Goal: Task Accomplishment & Management: Use online tool/utility

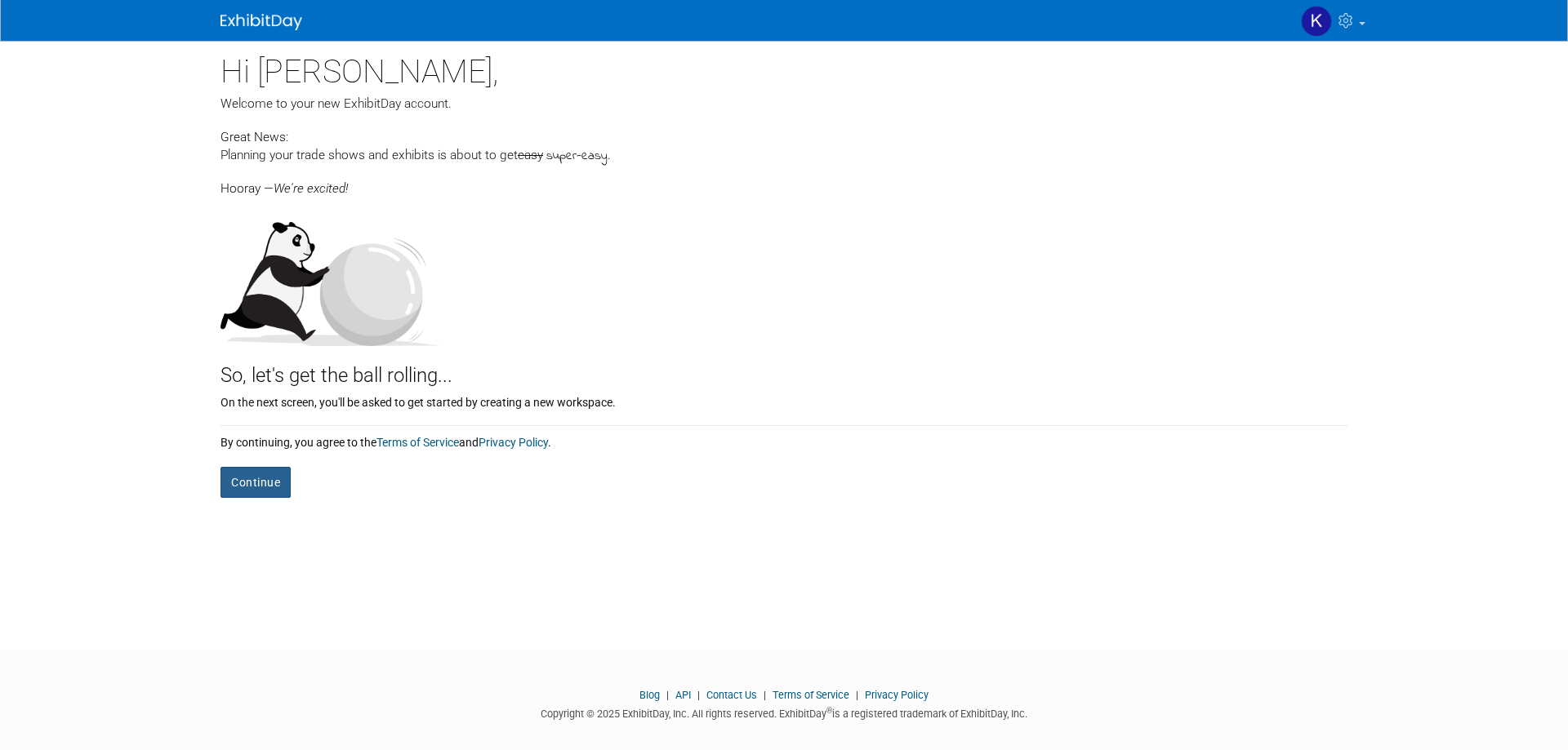
click at [262, 481] on button "Continue" at bounding box center [255, 483] width 70 height 31
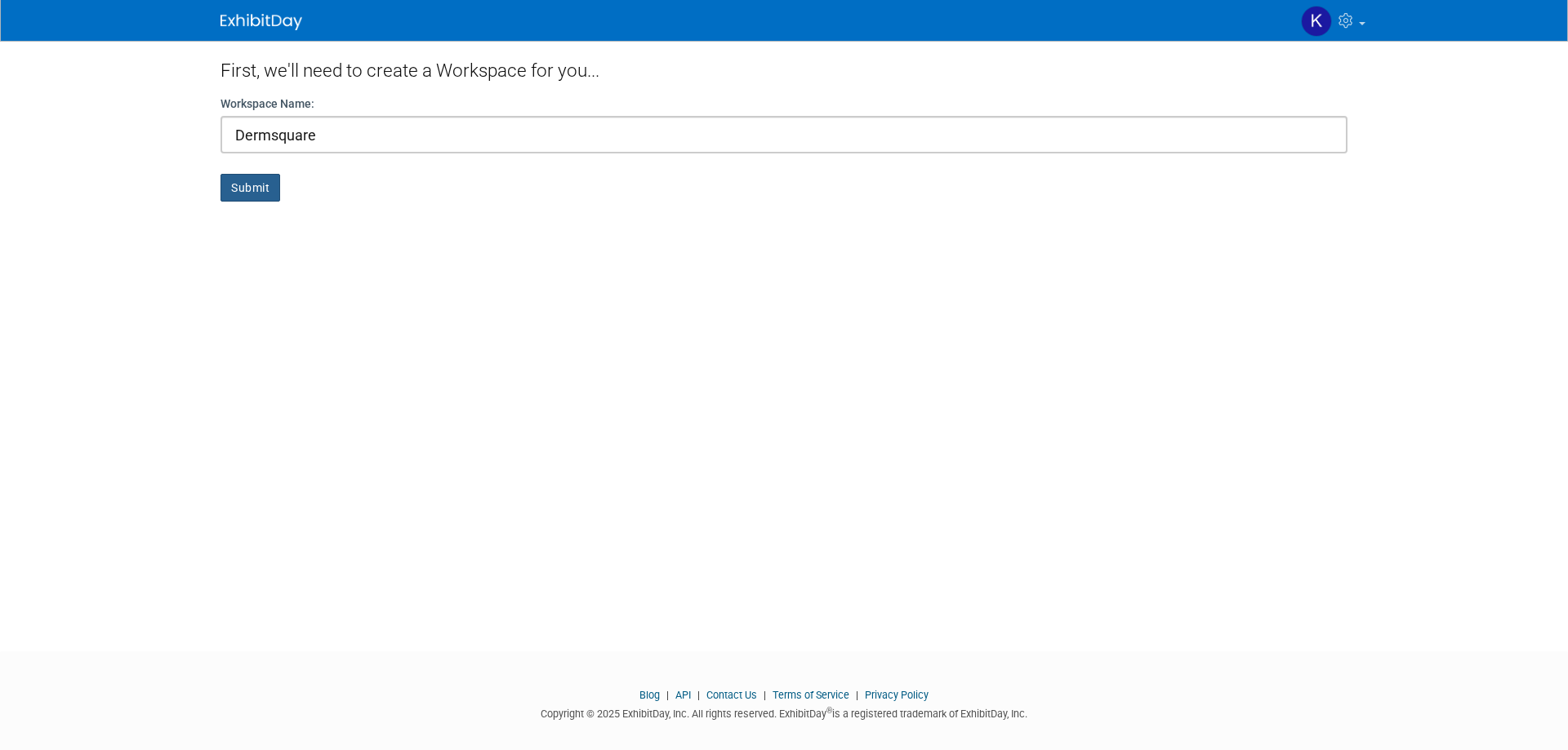
type input "Dermsquare"
click at [245, 191] on button "Submit" at bounding box center [250, 188] width 59 height 28
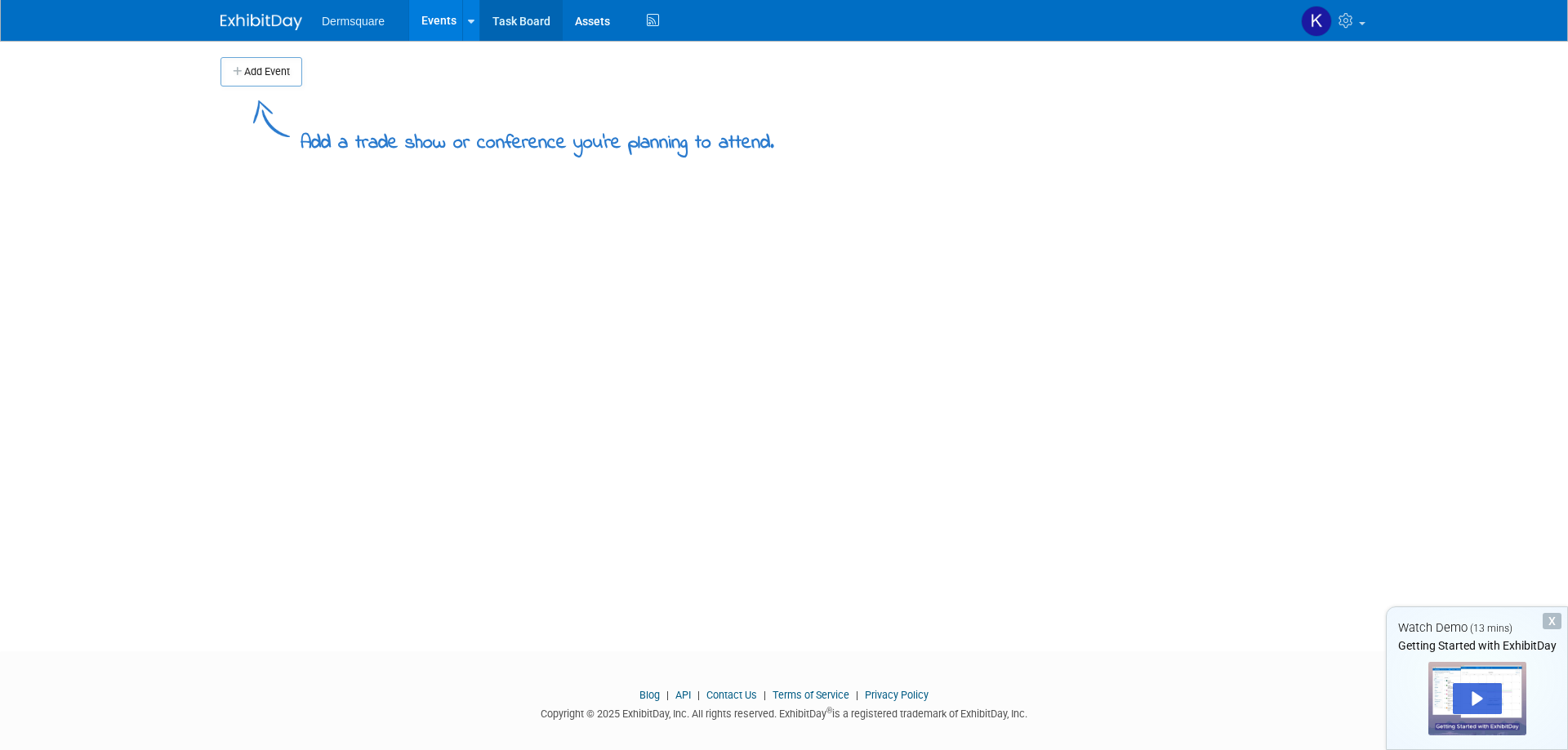
click at [531, 18] on link "Task Board" at bounding box center [521, 20] width 82 height 41
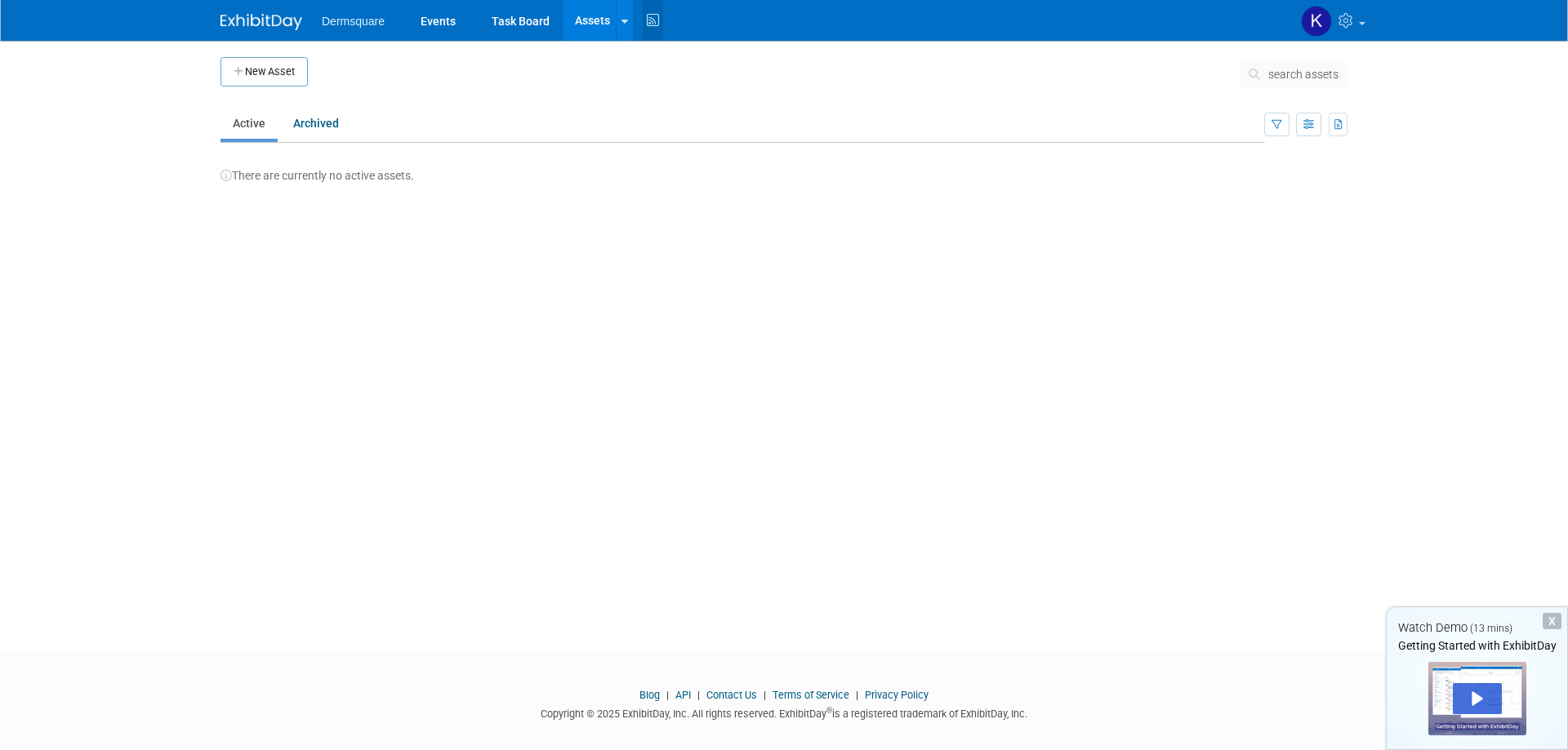
click at [648, 15] on icon at bounding box center [653, 20] width 20 height 25
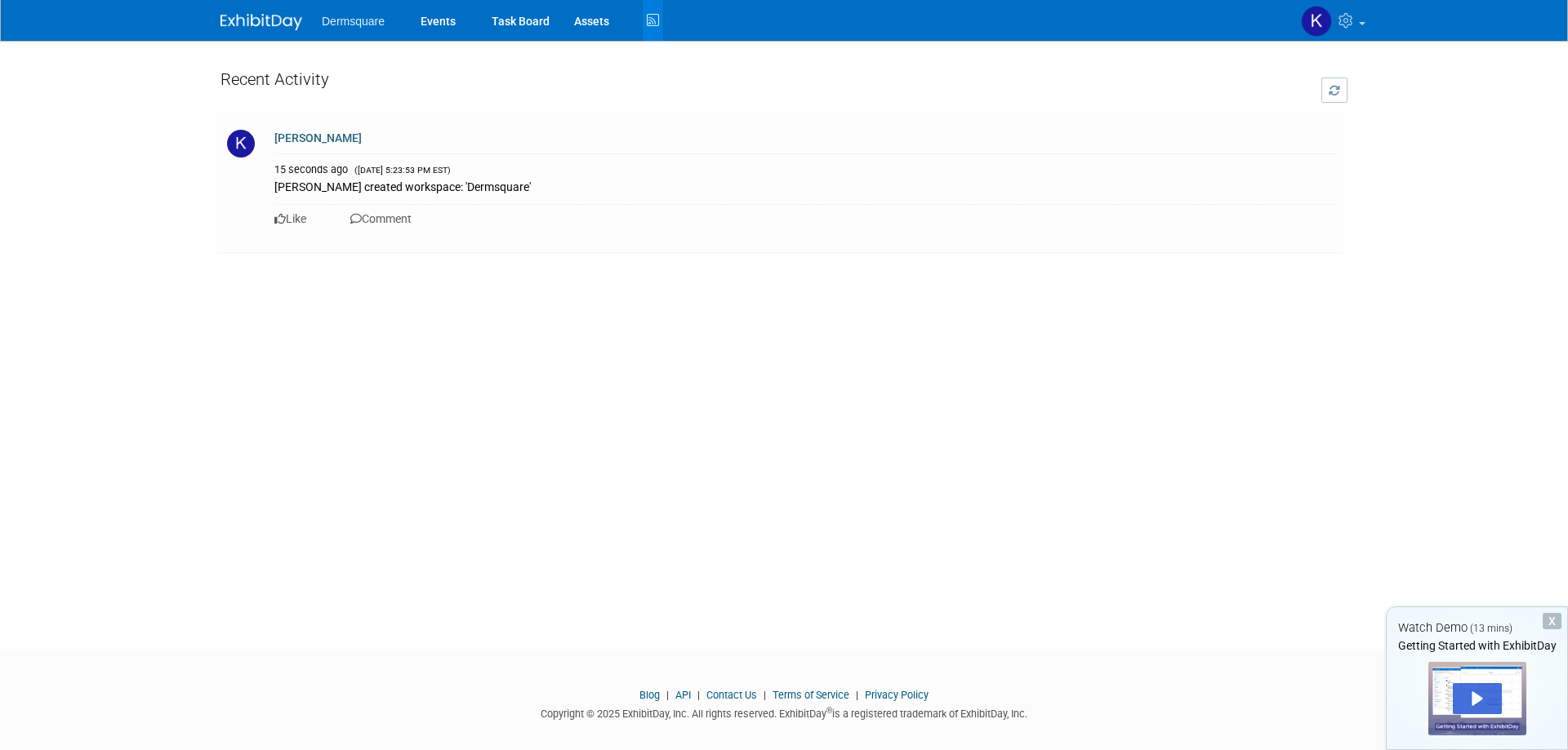
click at [239, 20] on img at bounding box center [261, 22] width 81 height 17
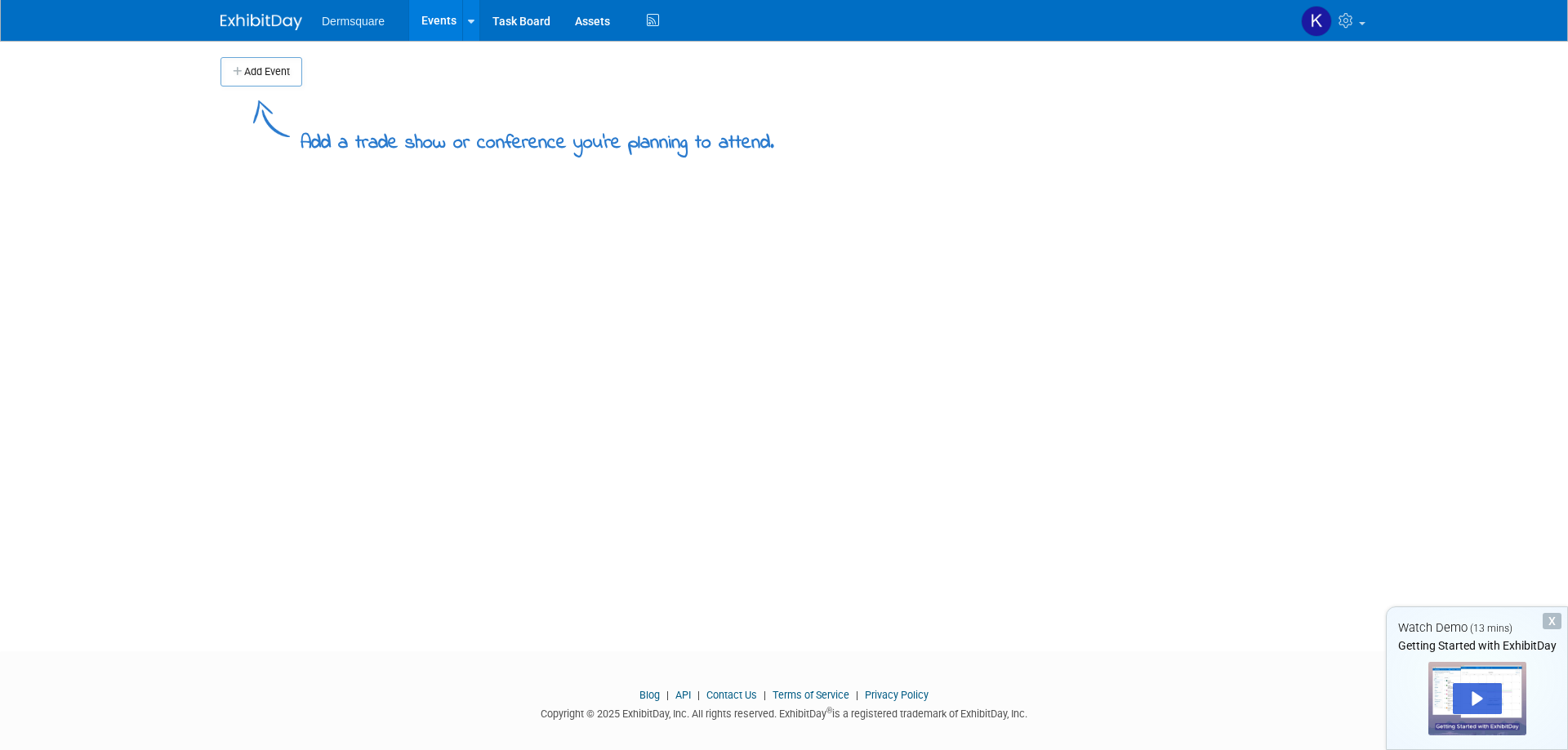
click at [239, 20] on img at bounding box center [261, 22] width 81 height 17
